Goal: Task Accomplishment & Management: Use online tool/utility

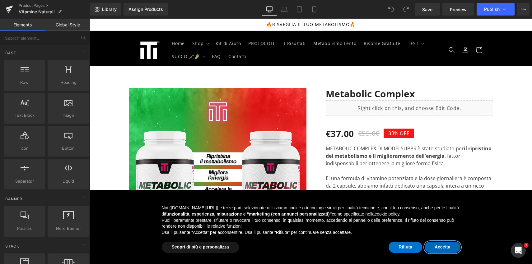
click at [443, 251] on button "Accetta" at bounding box center [443, 247] width 36 height 11
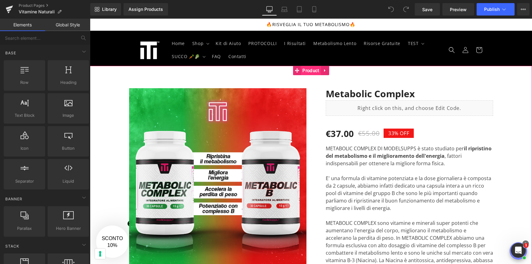
click at [312, 73] on span "Product" at bounding box center [311, 70] width 20 height 9
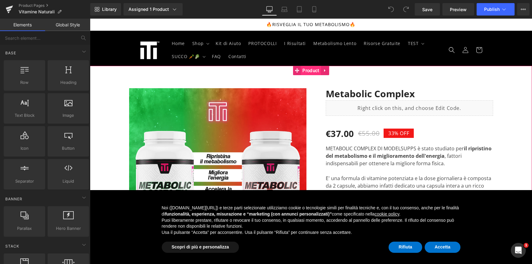
click at [310, 73] on span "Product" at bounding box center [311, 70] width 20 height 9
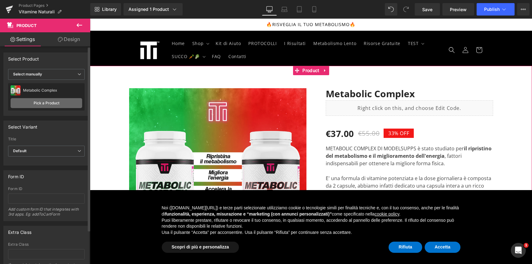
click at [64, 103] on link "Pick a Product" at bounding box center [47, 103] width 72 height 10
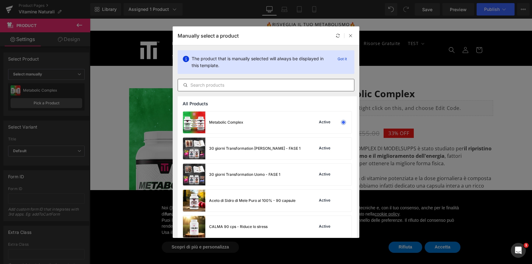
click at [237, 87] on input "text" at bounding box center [266, 84] width 176 height 7
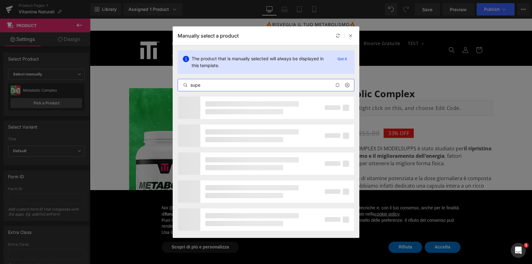
type input "super"
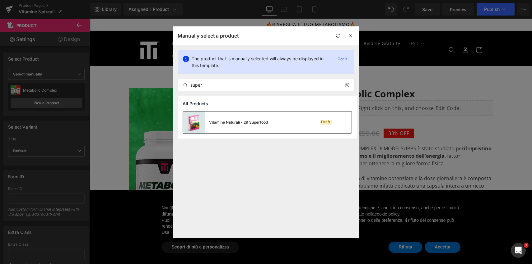
click at [237, 120] on div "Vitamine Naturali - 29 Superfood" at bounding box center [238, 123] width 59 height 6
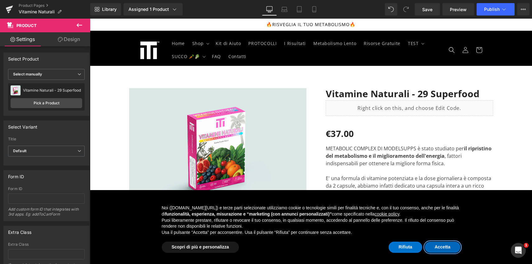
click at [450, 248] on button "Accetta" at bounding box center [443, 247] width 36 height 11
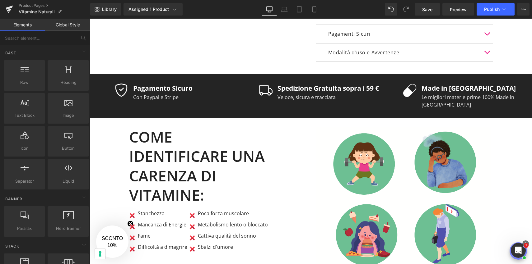
scroll to position [412, 0]
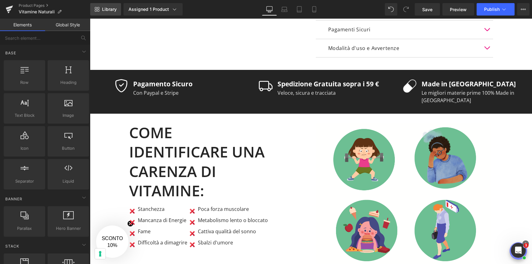
click at [118, 9] on link "Library" at bounding box center [105, 9] width 31 height 12
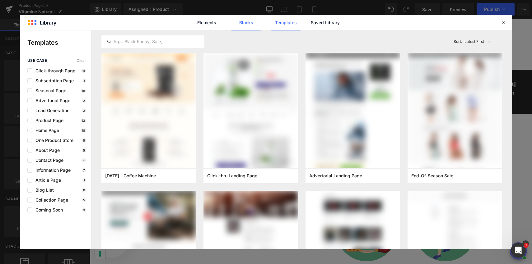
click at [253, 21] on link "Blocks" at bounding box center [246, 23] width 30 height 16
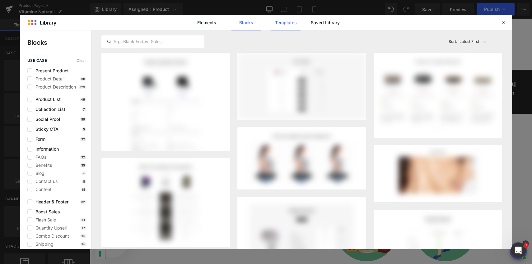
click at [283, 23] on link "Templates" at bounding box center [286, 23] width 30 height 16
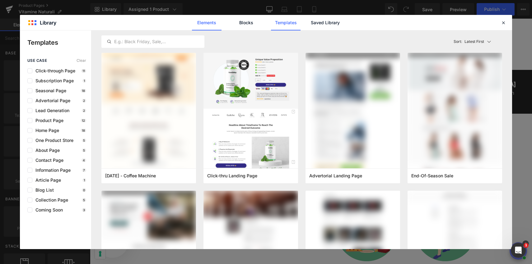
click at [213, 22] on link "Elements" at bounding box center [207, 23] width 30 height 16
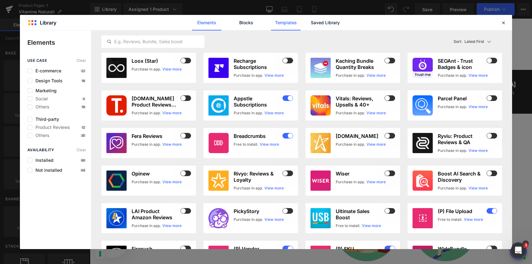
click at [287, 25] on link "Templates" at bounding box center [286, 23] width 30 height 16
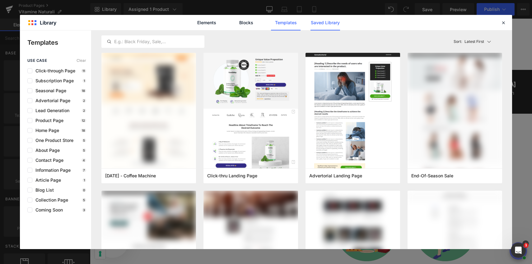
click at [322, 22] on link "Saved Library" at bounding box center [325, 23] width 30 height 16
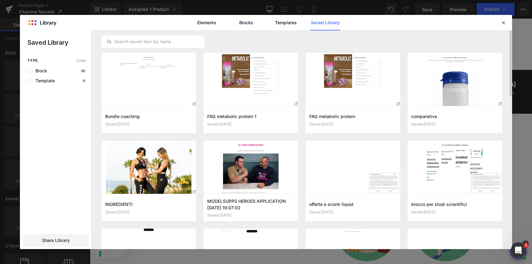
scroll to position [0, 0]
click at [251, 21] on link "Blocks" at bounding box center [246, 23] width 30 height 16
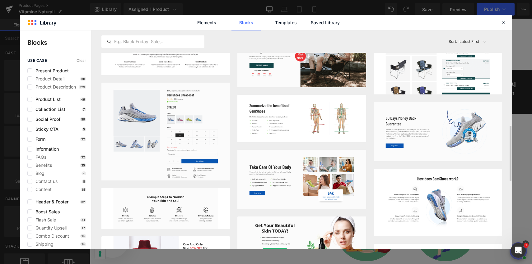
scroll to position [377, 0]
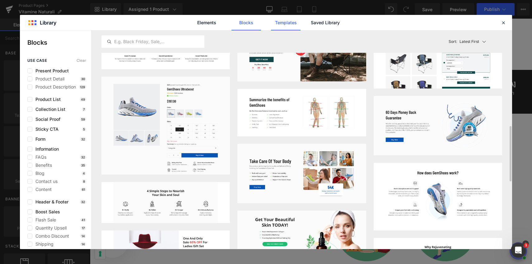
click at [284, 22] on link "Templates" at bounding box center [286, 23] width 30 height 16
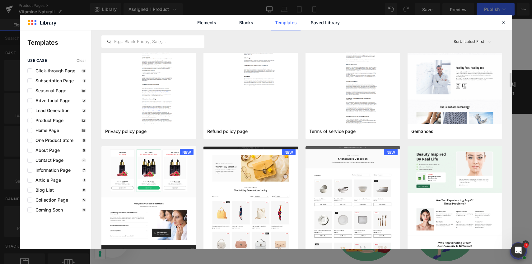
scroll to position [354, 0]
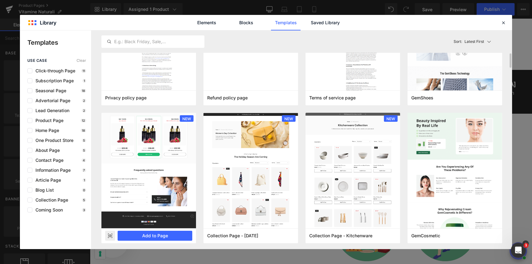
click at [174, 166] on img at bounding box center [148, 14] width 95 height 429
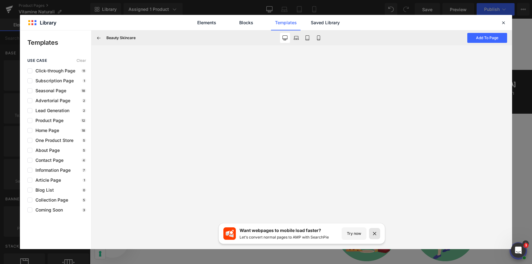
click at [374, 233] on icon at bounding box center [374, 233] width 3 height 3
click at [321, 38] on button at bounding box center [319, 38] width 10 height 10
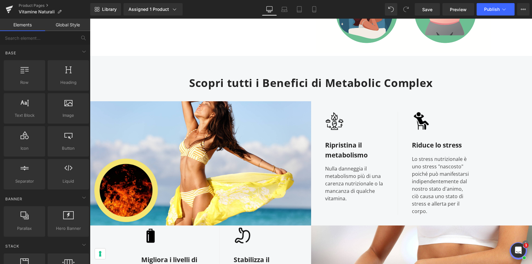
scroll to position [693, 0]
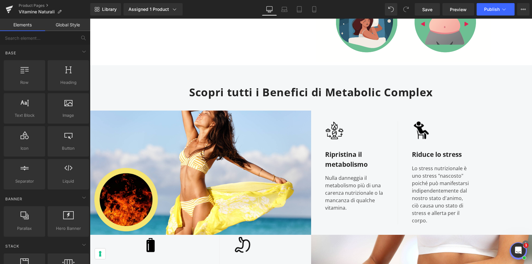
click at [257, 86] on h1 "Scopri tutti i Benefici di Metabolic Complex" at bounding box center [311, 93] width 442 height 14
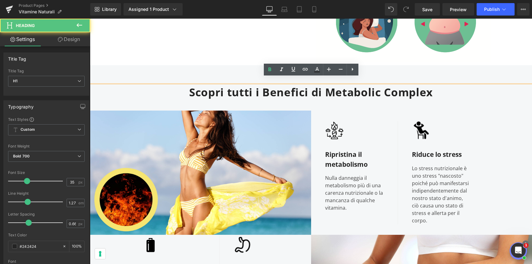
click at [267, 86] on h1 "Scopri tutti i Benefici di Metabolic Complex" at bounding box center [311, 93] width 442 height 14
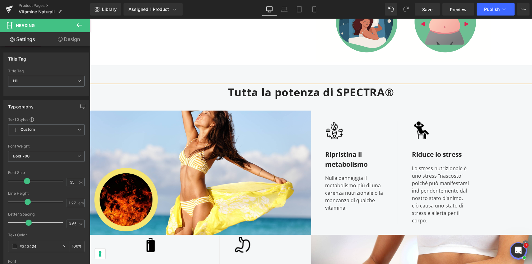
click at [355, 86] on h1 "Tutta la potenza di SPECTRA®" at bounding box center [311, 93] width 442 height 14
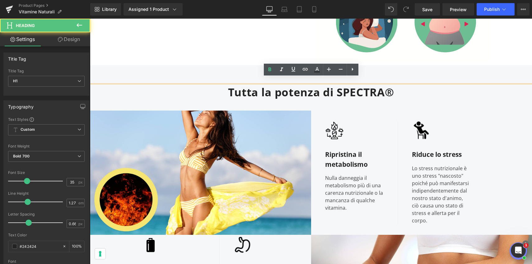
click at [402, 86] on h1 "Tutta la potenza di SPECTRA®" at bounding box center [311, 93] width 442 height 14
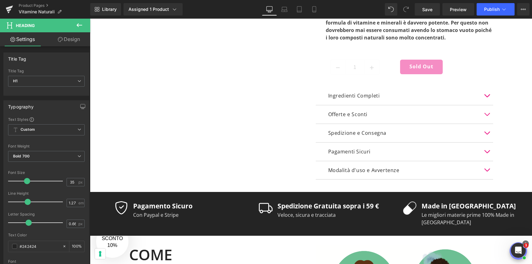
scroll to position [0, 0]
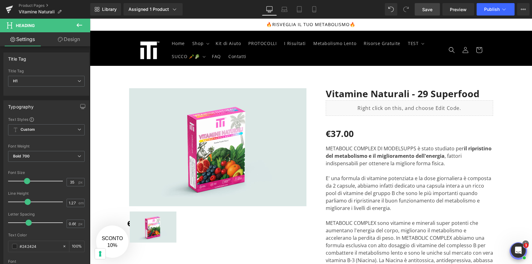
click at [429, 6] on link "Save" at bounding box center [427, 9] width 25 height 12
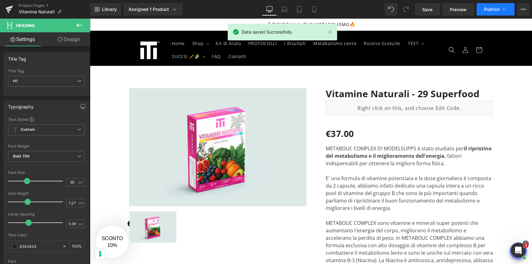
click at [503, 7] on icon at bounding box center [504, 9] width 6 height 6
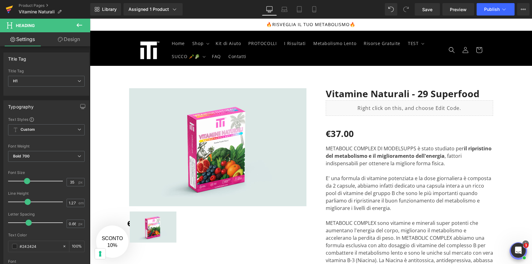
click at [11, 9] on icon at bounding box center [9, 10] width 4 height 3
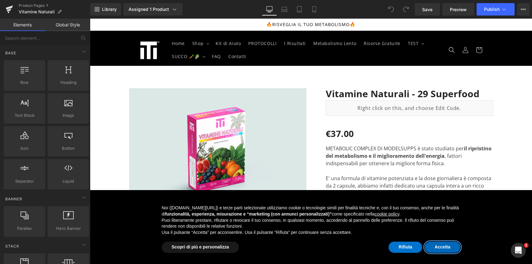
click at [436, 244] on button "Accetta" at bounding box center [443, 247] width 36 height 11
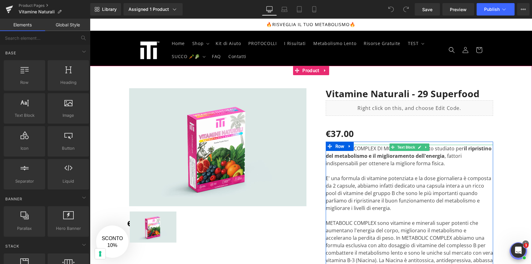
click at [424, 167] on div "METABOLIC COMPLEX DI MODELSUPPS è stato studiato per il ripristino del metaboli…" at bounding box center [409, 242] width 167 height 194
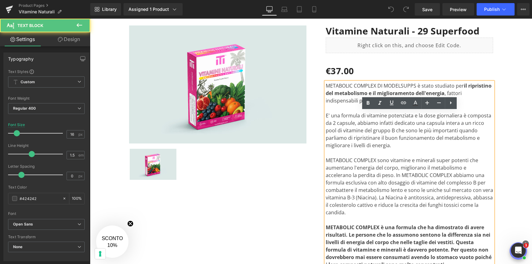
scroll to position [73, 0]
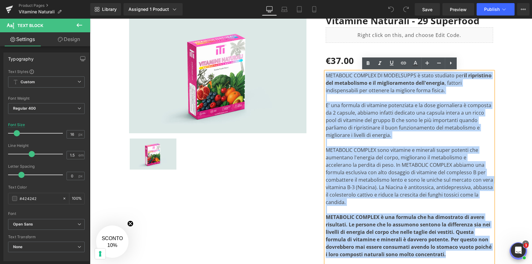
drag, startPoint x: 447, startPoint y: 248, endPoint x: 311, endPoint y: 77, distance: 218.7
click at [311, 77] on div "Vitamine Naturali - 29 Superfood (P) Title Liquid €37.00 €0 -3600% OFF (P) Pric…" at bounding box center [404, 214] width 187 height 399
copy div "LOREMIPSU DOLORSI AM CONSECTETU a elits doeiusmo tem in utlaboreet dol magnaali…"
click at [316, 167] on div "Vitamine Naturali - 29 Superfood (P) Title Liquid €37.00 €0 -3600% OFF (P) Pric…" at bounding box center [404, 160] width 177 height 291
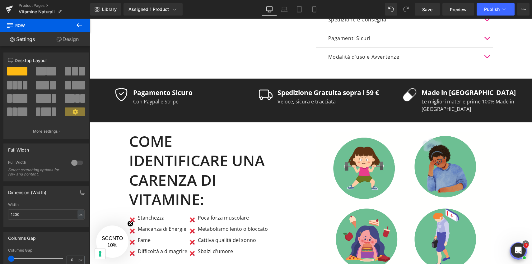
scroll to position [404, 0]
